Goal: Find specific page/section: Find specific page/section

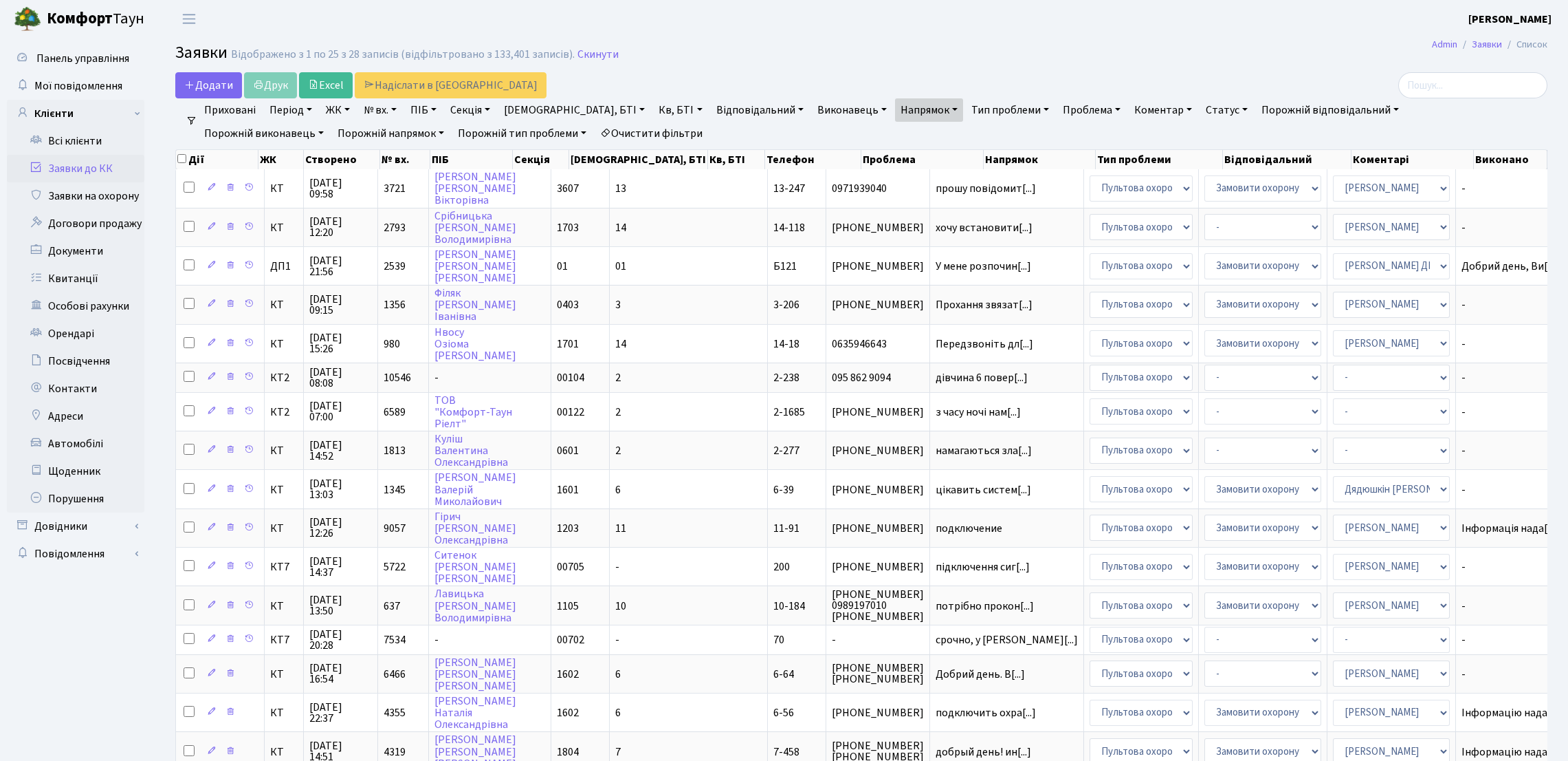
select select "25"
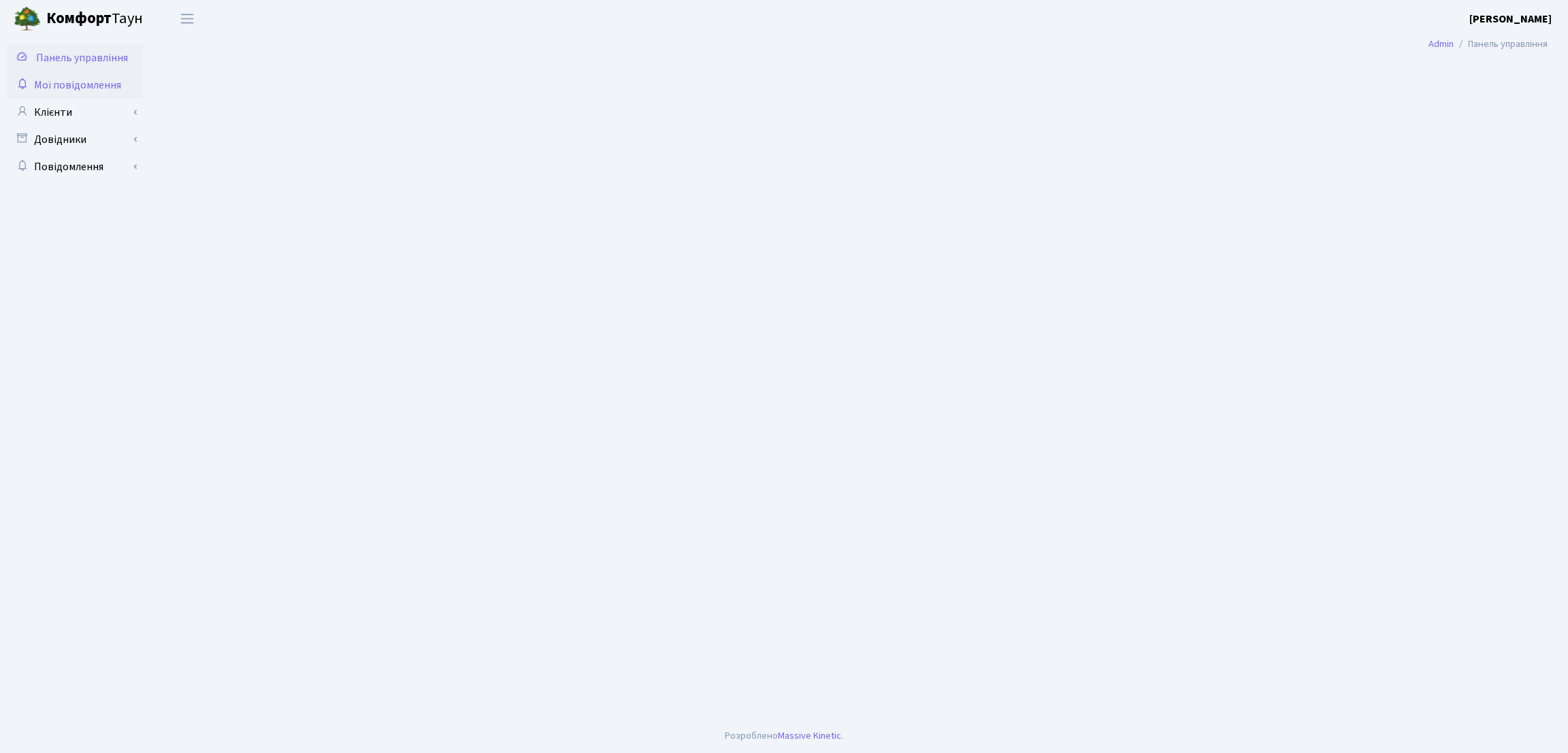
click at [96, 94] on link "Мої повідомлення" at bounding box center [74, 85] width 136 height 27
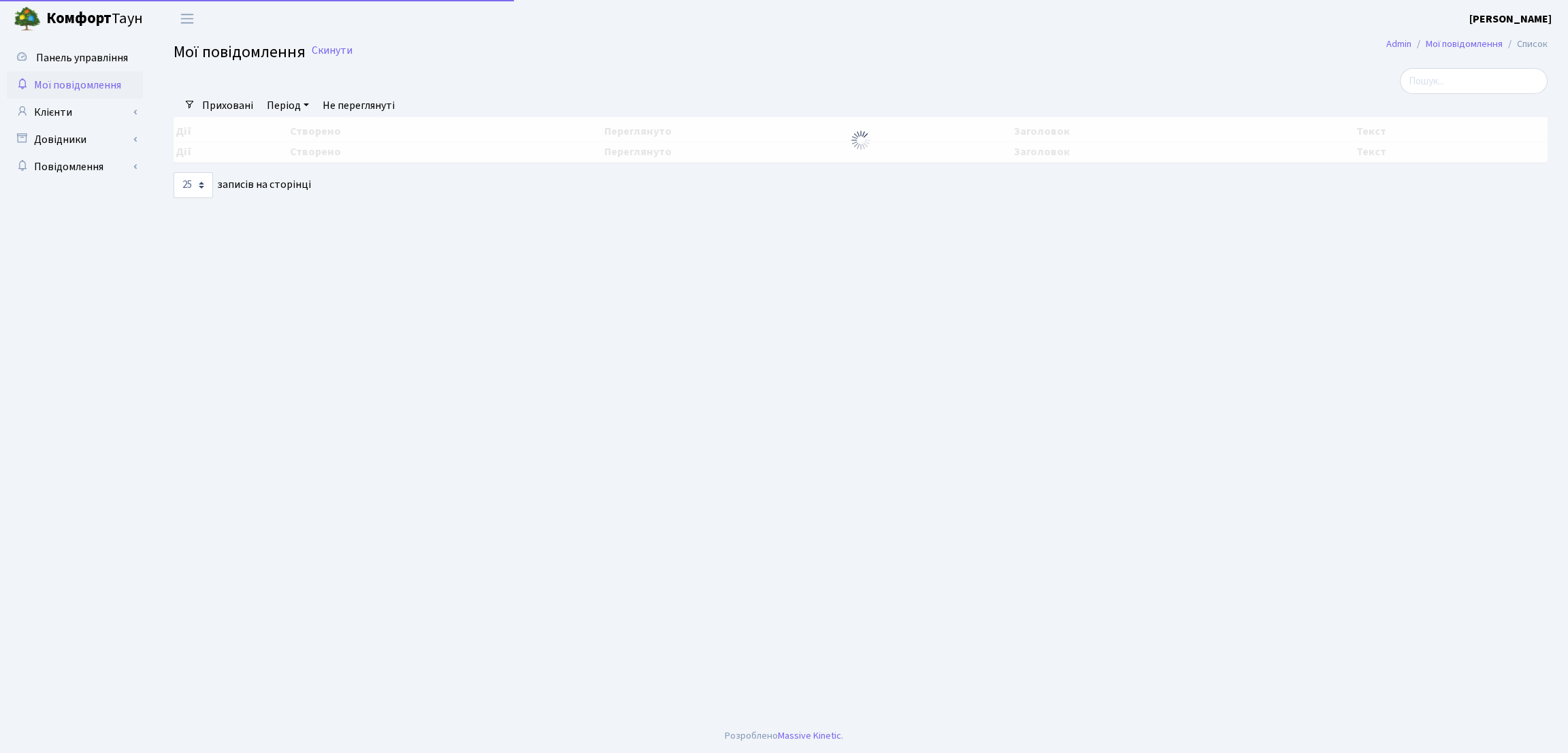
select select "25"
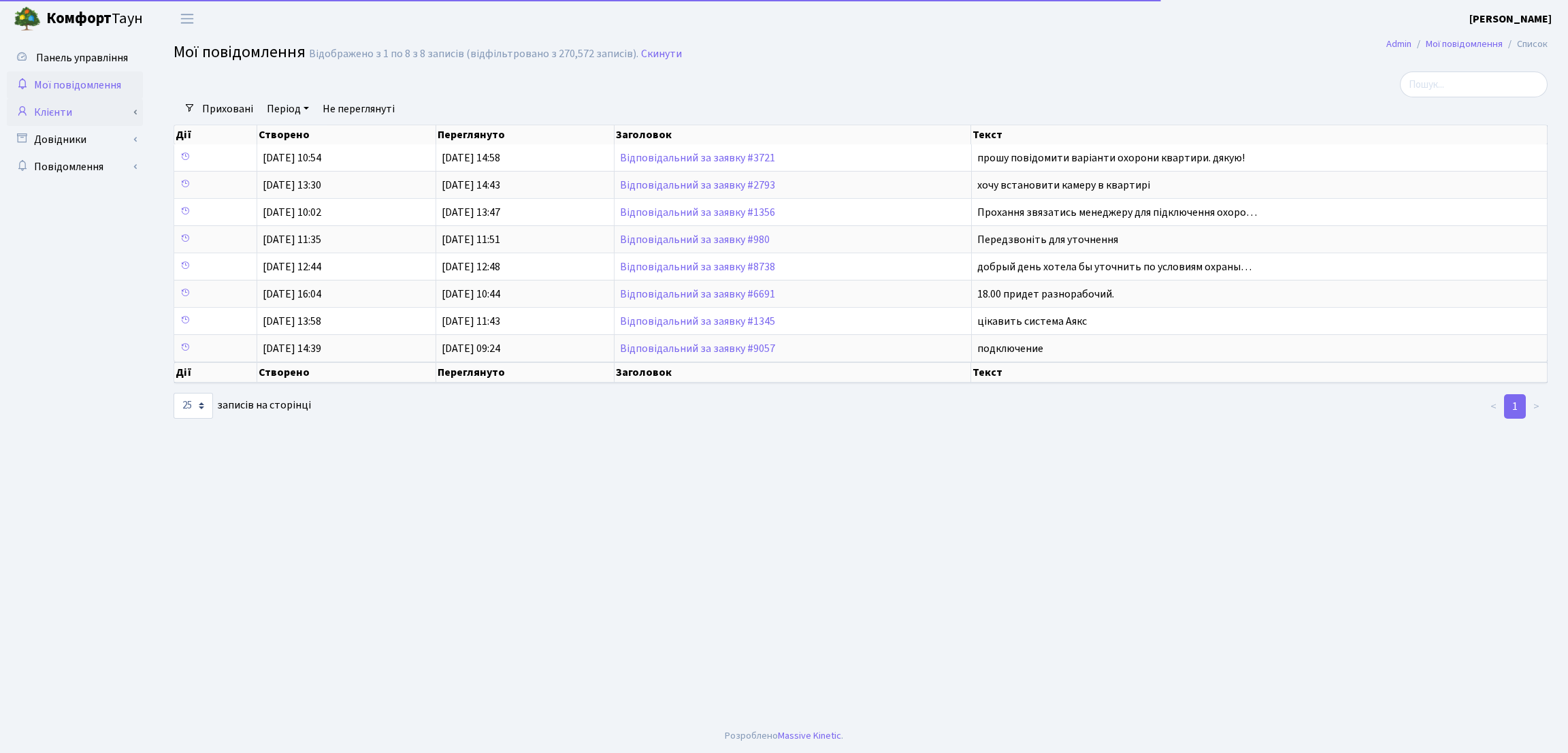
click at [95, 124] on link "Клієнти" at bounding box center [74, 112] width 136 height 27
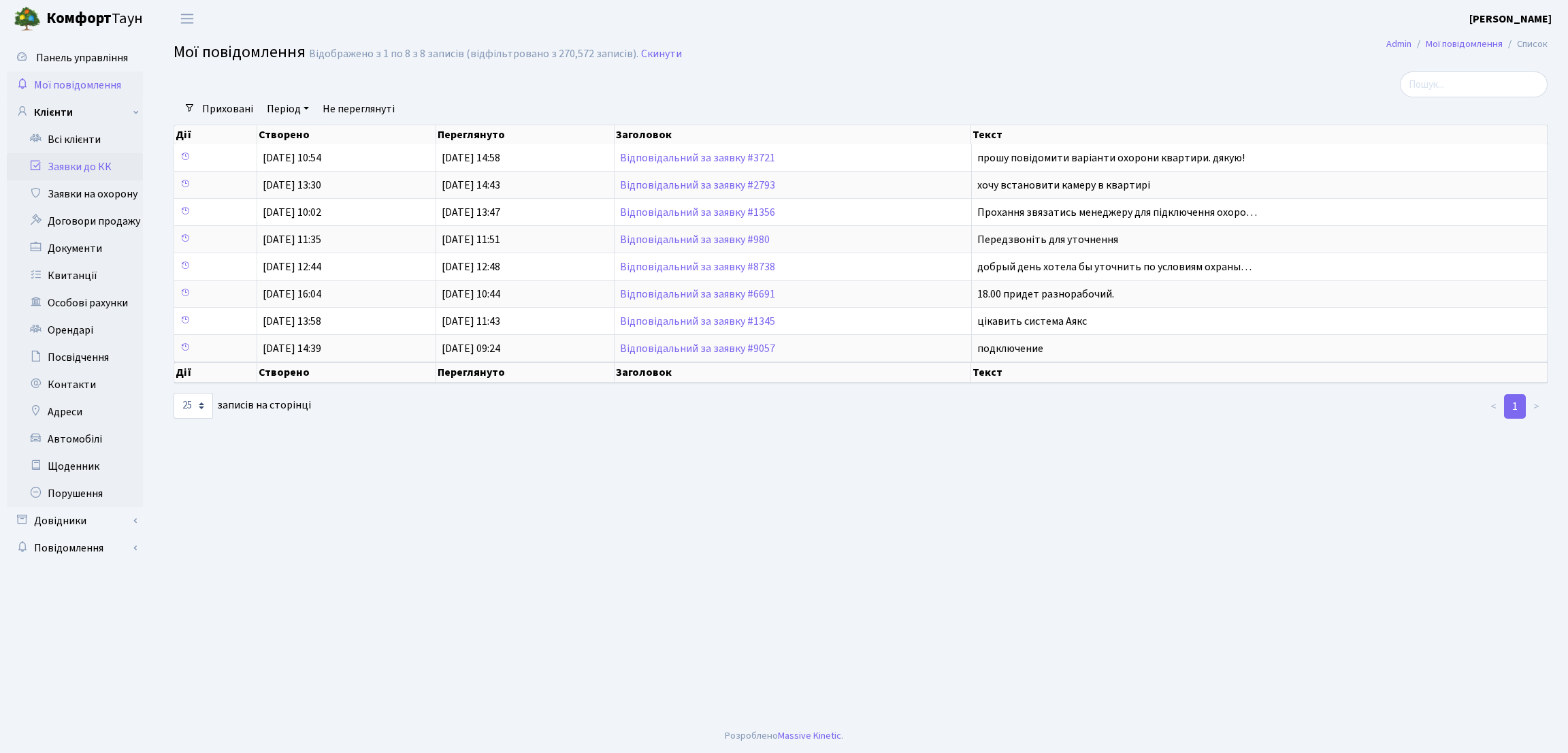
click at [87, 167] on link "Заявки до КК" at bounding box center [74, 166] width 136 height 27
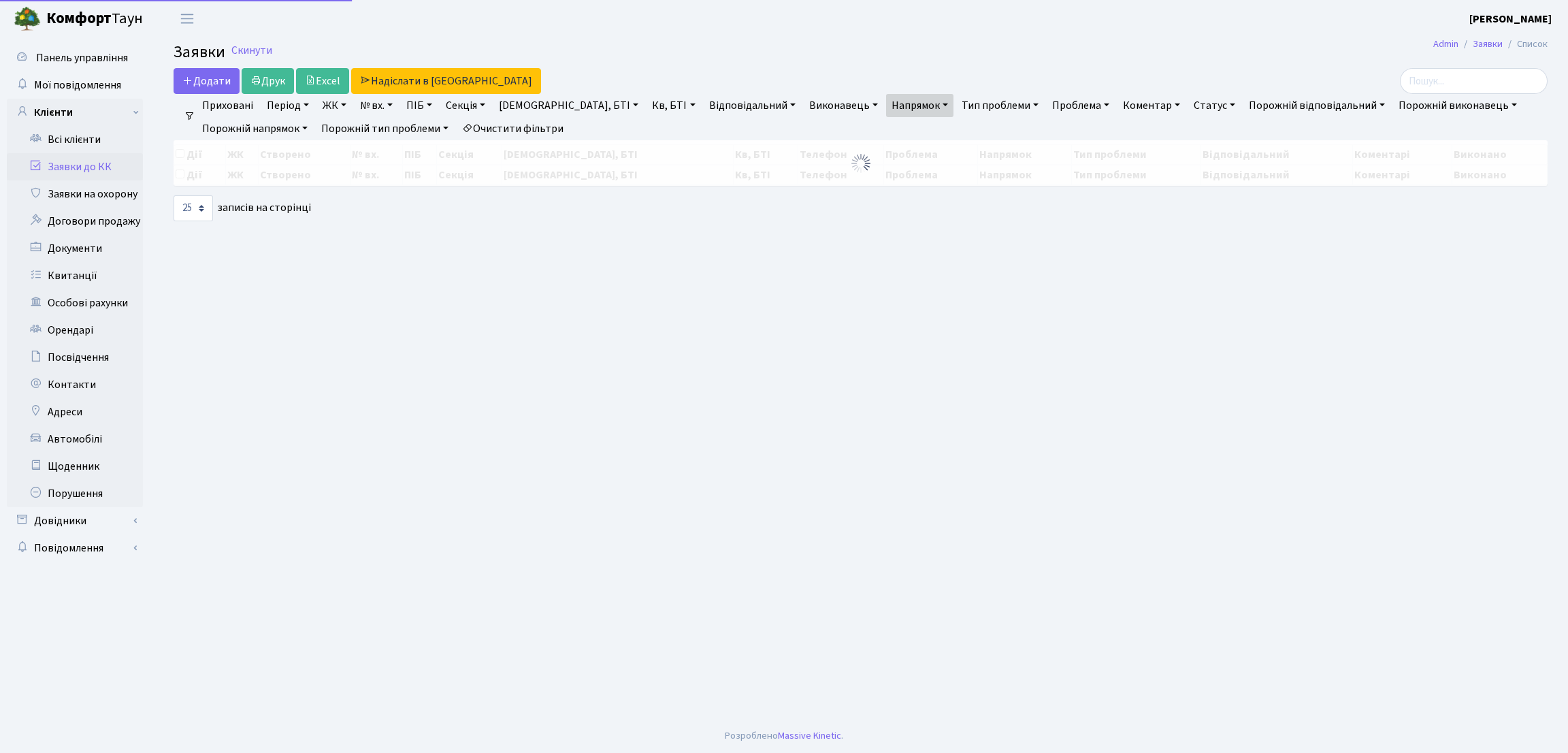
select select "25"
